Goal: Task Accomplishment & Management: Use online tool/utility

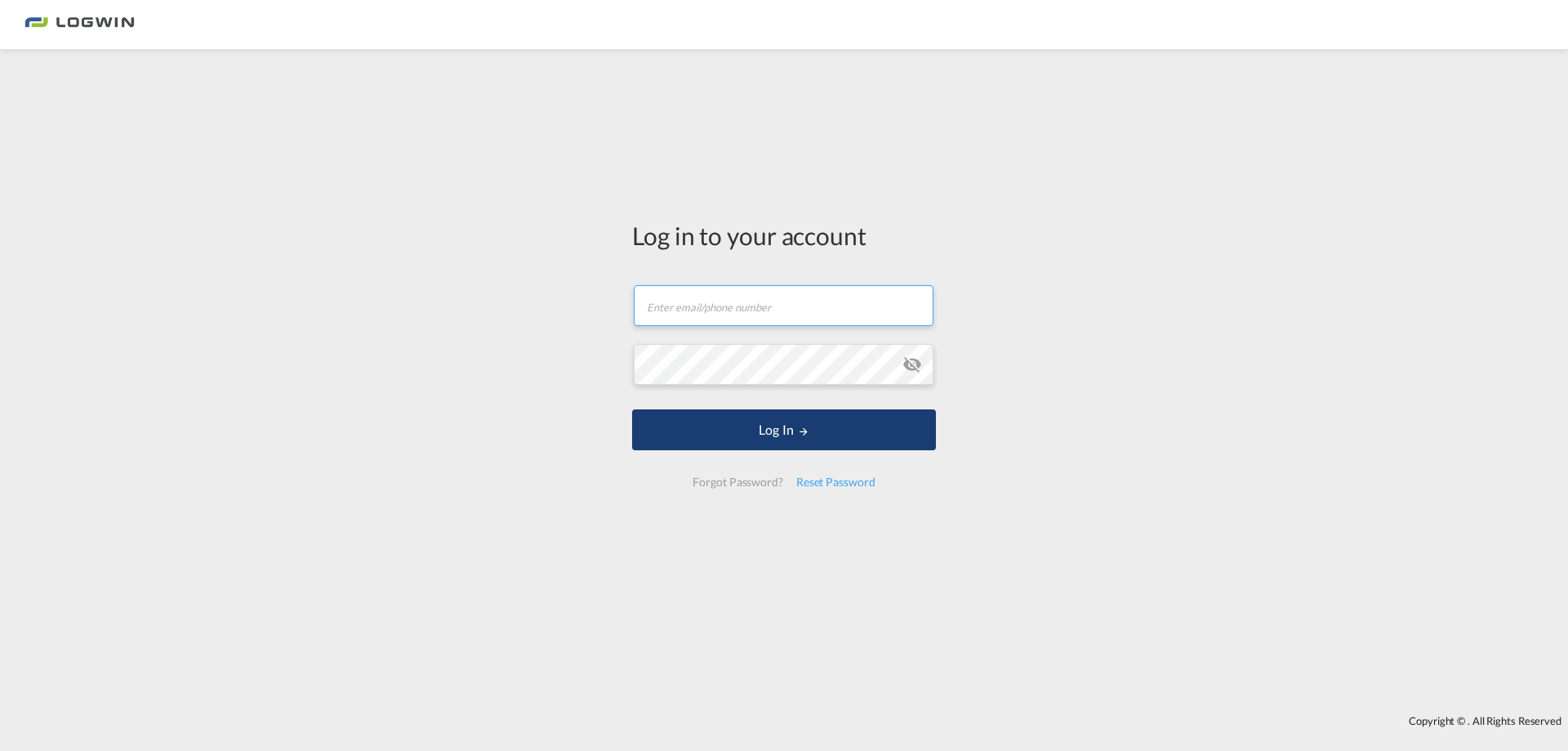
type input "[PERSON_NAME][EMAIL_ADDRESS][DOMAIN_NAME]"
click at [762, 442] on button "Log In" at bounding box center [784, 430] width 304 height 41
